Goal: Information Seeking & Learning: Learn about a topic

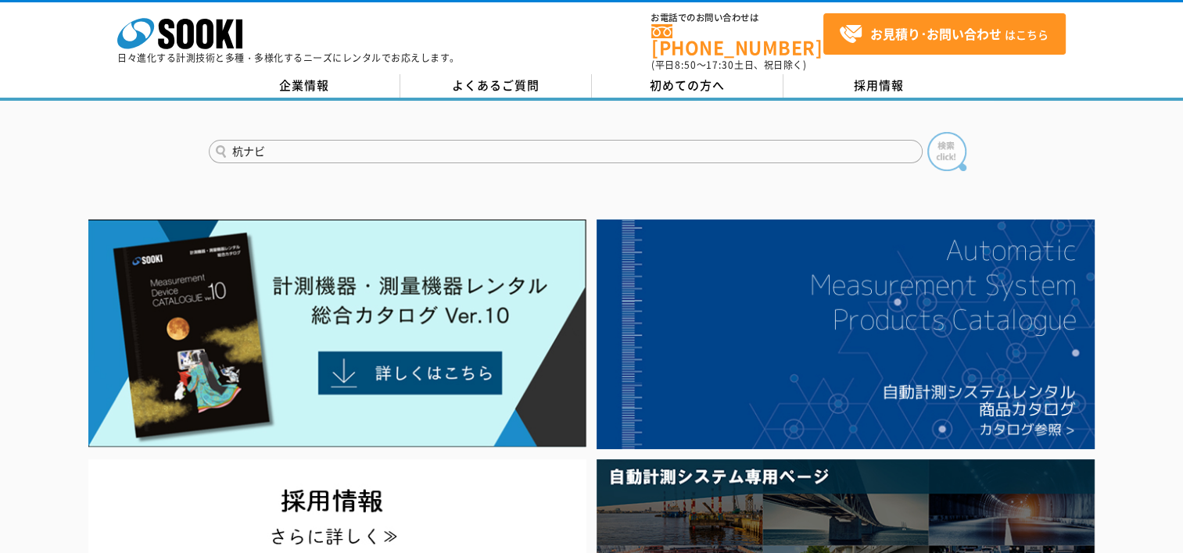
type input "杭ナビ"
click at [960, 138] on img at bounding box center [946, 151] width 39 height 39
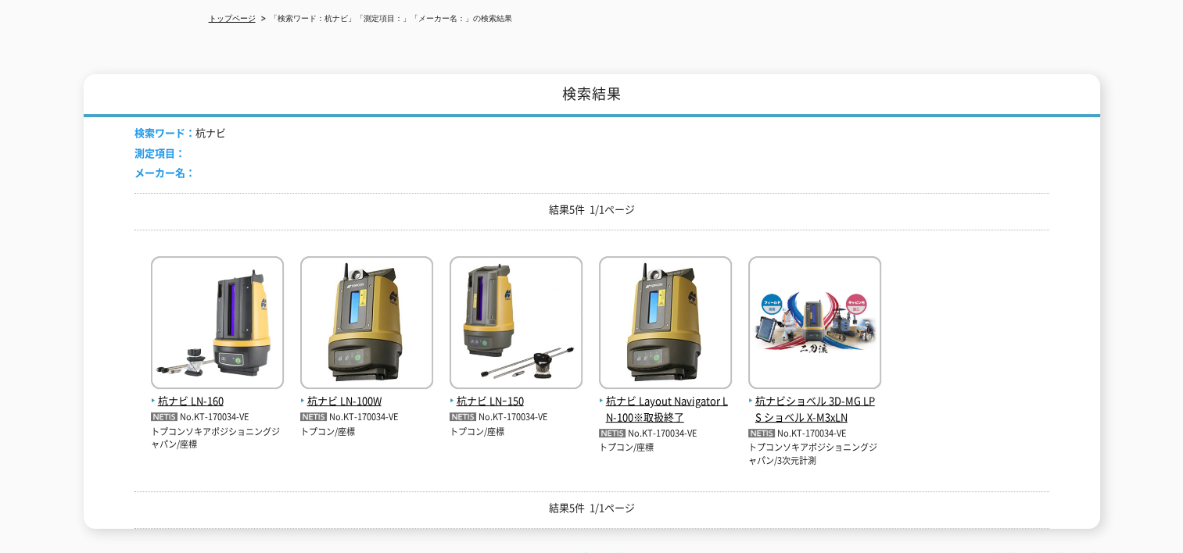
scroll to position [234, 0]
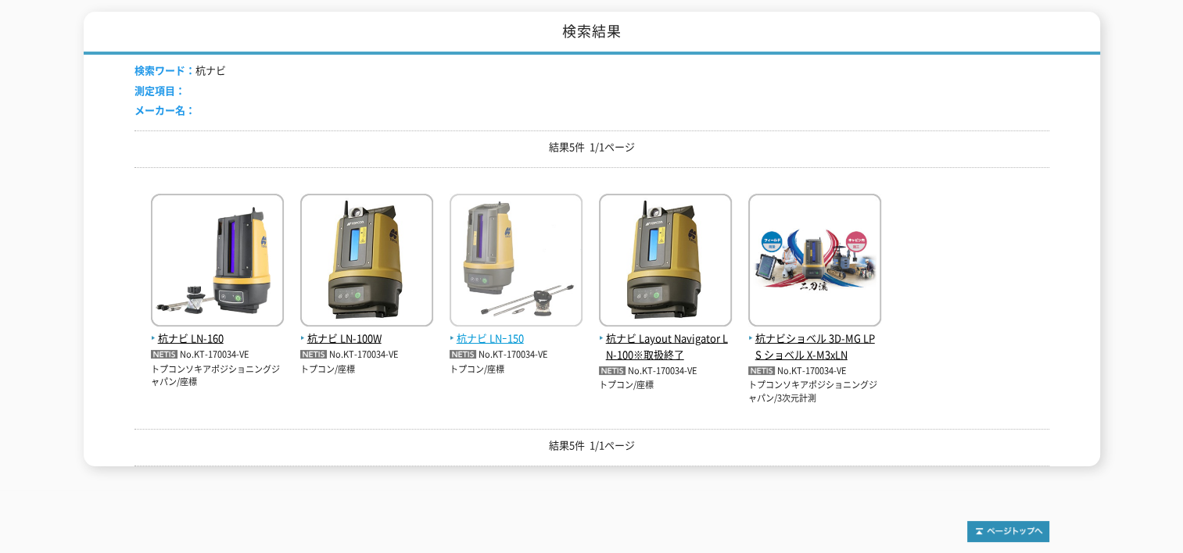
click at [508, 293] on img at bounding box center [515, 262] width 133 height 137
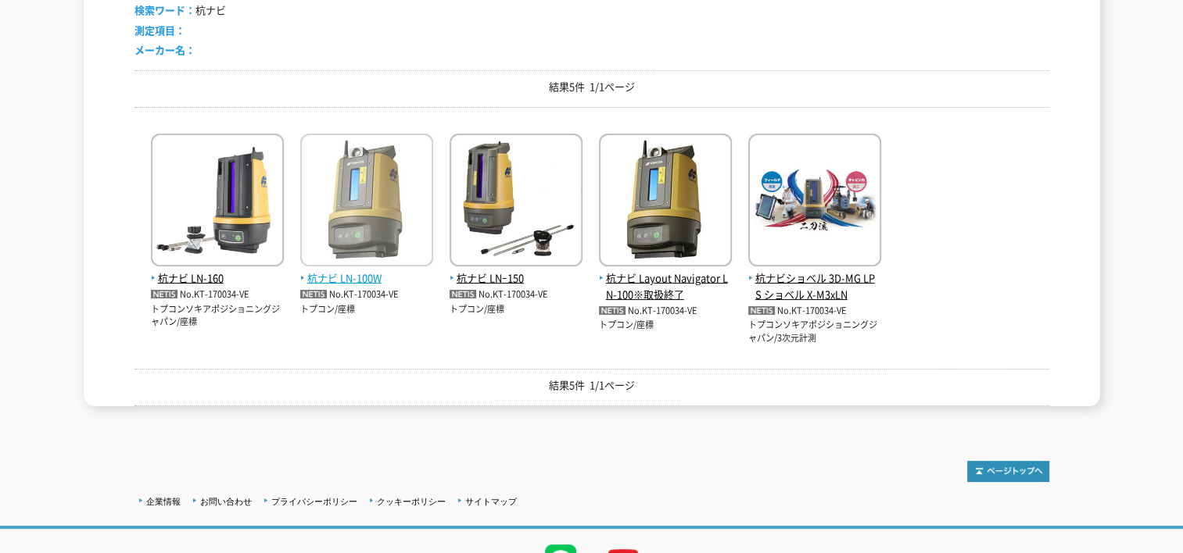
scroll to position [366, 0]
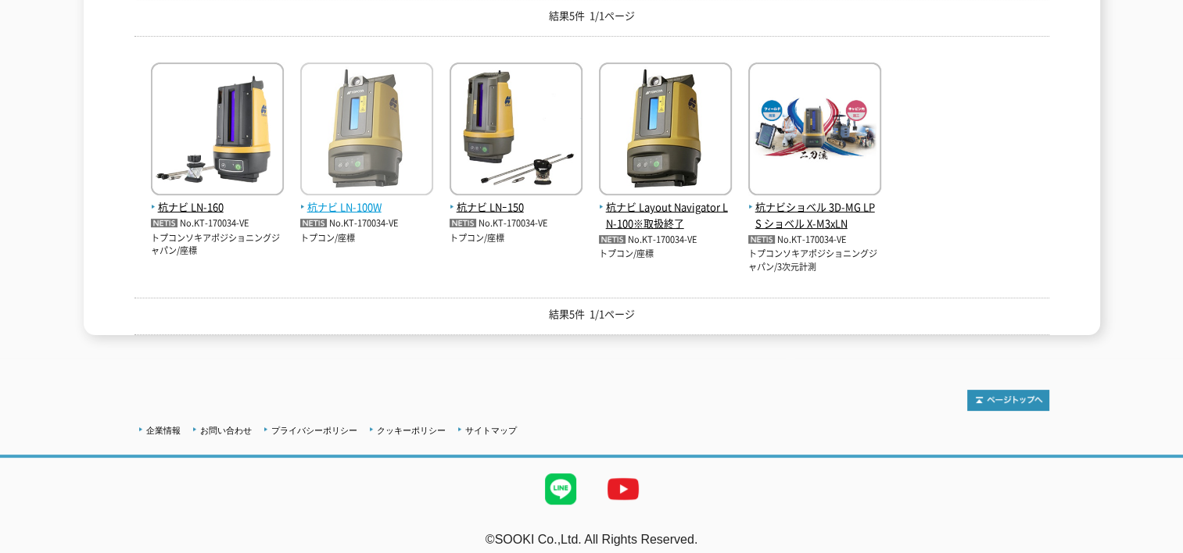
click at [370, 199] on span "杭ナビ LN-100W" at bounding box center [366, 207] width 133 height 16
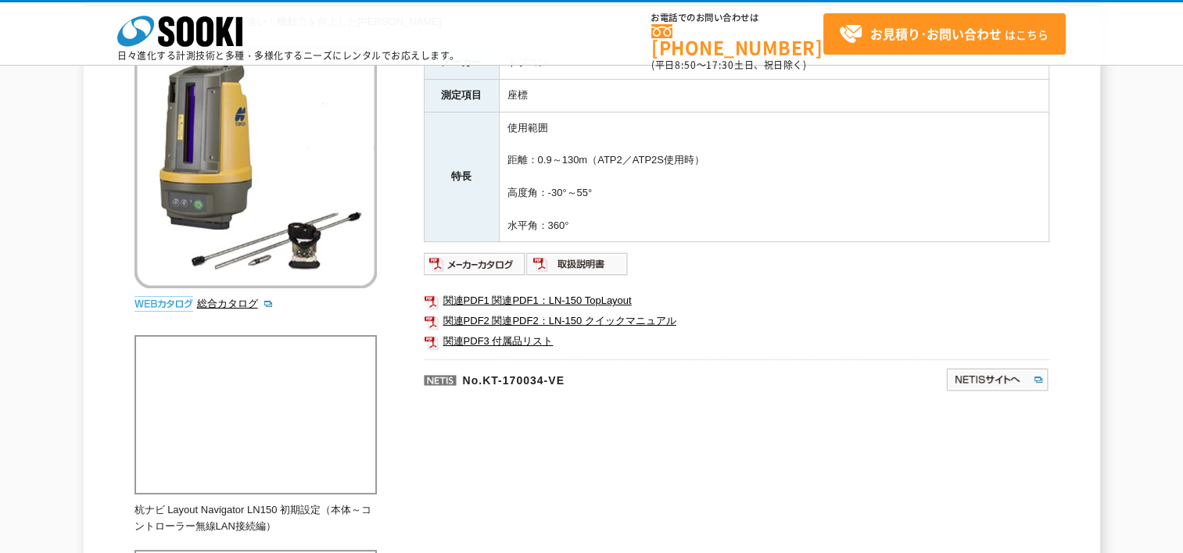
scroll to position [156, 0]
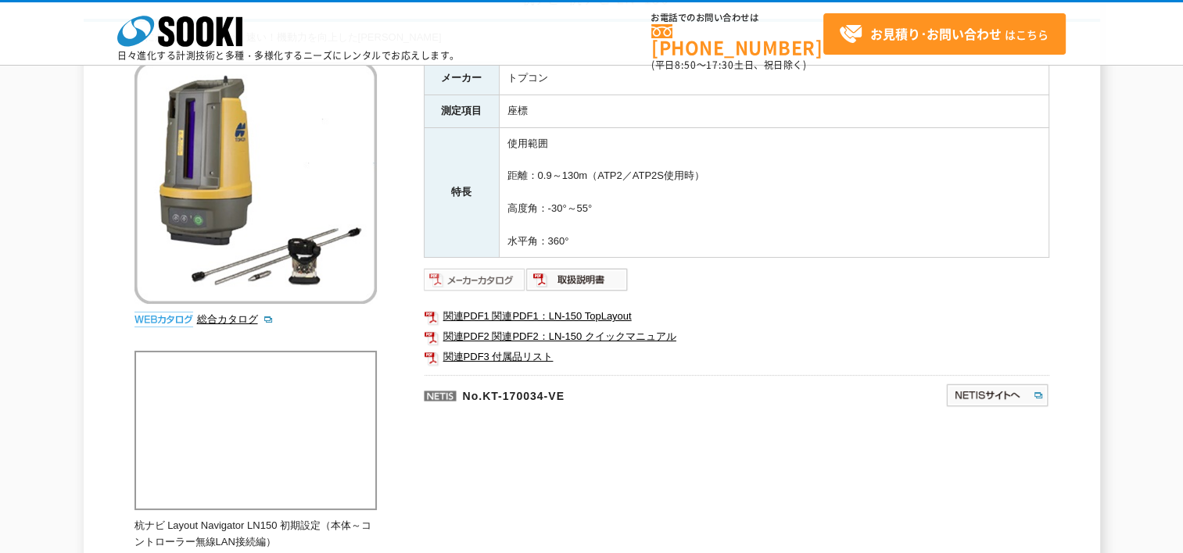
click at [495, 281] on img at bounding box center [475, 279] width 102 height 25
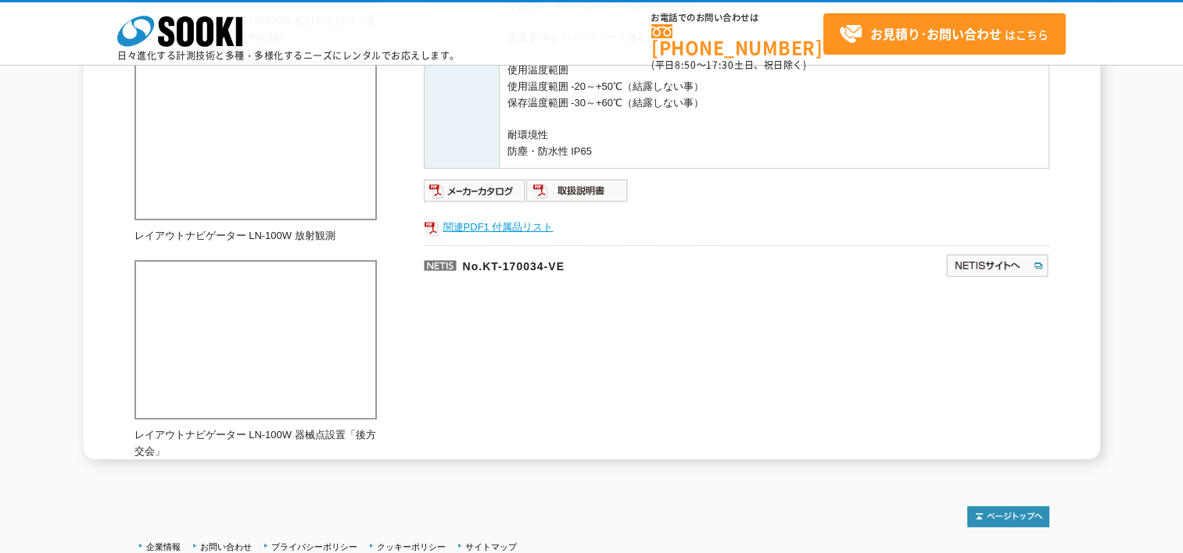
scroll to position [1094, 0]
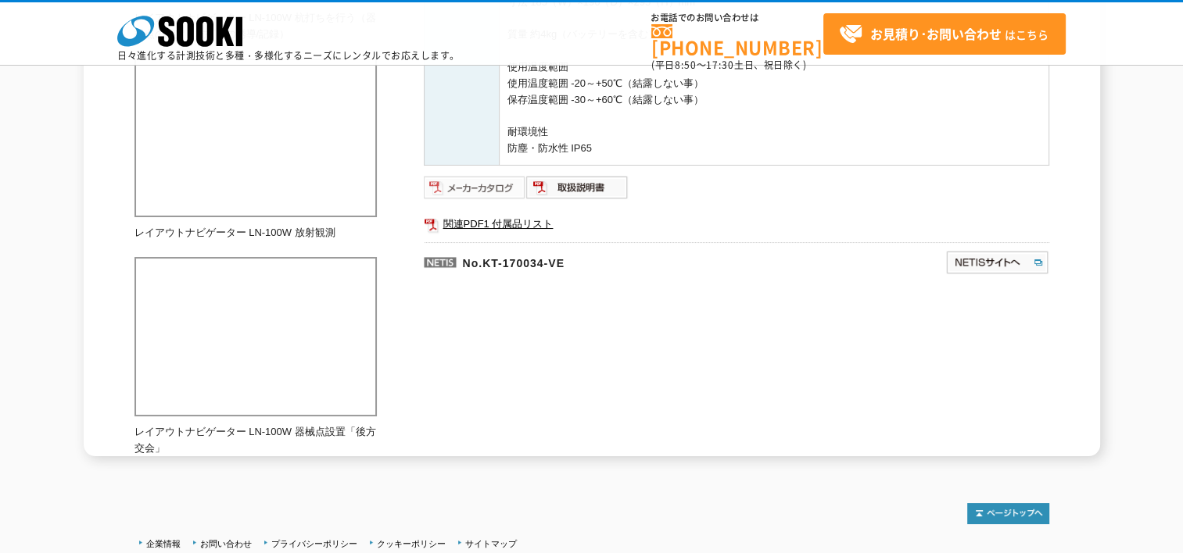
click at [478, 188] on img at bounding box center [475, 187] width 102 height 25
